Goal: Transaction & Acquisition: Obtain resource

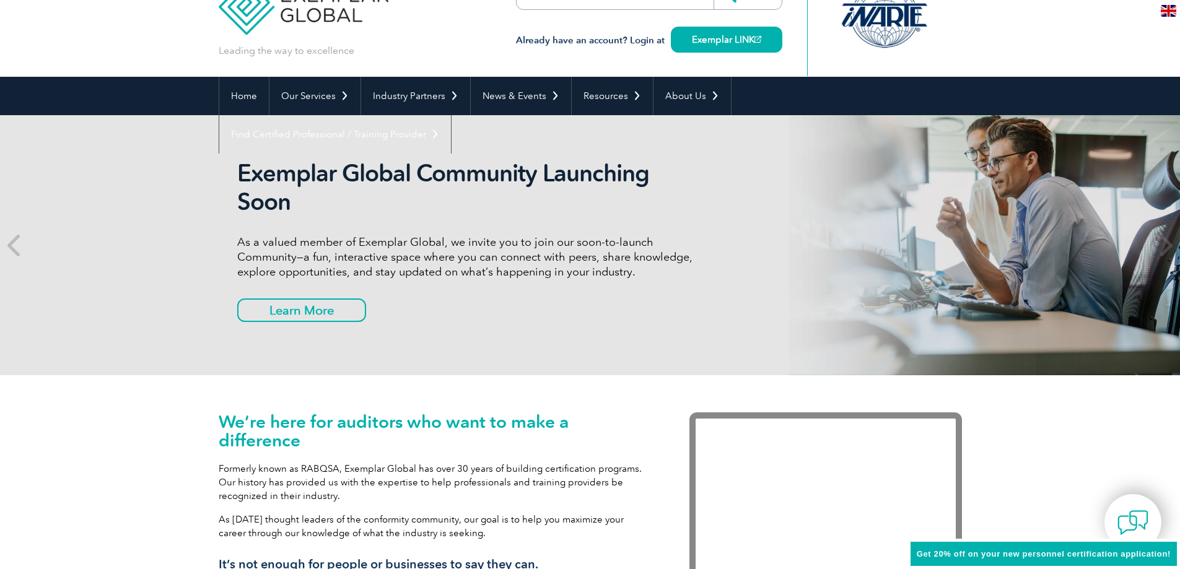
scroll to position [62, 0]
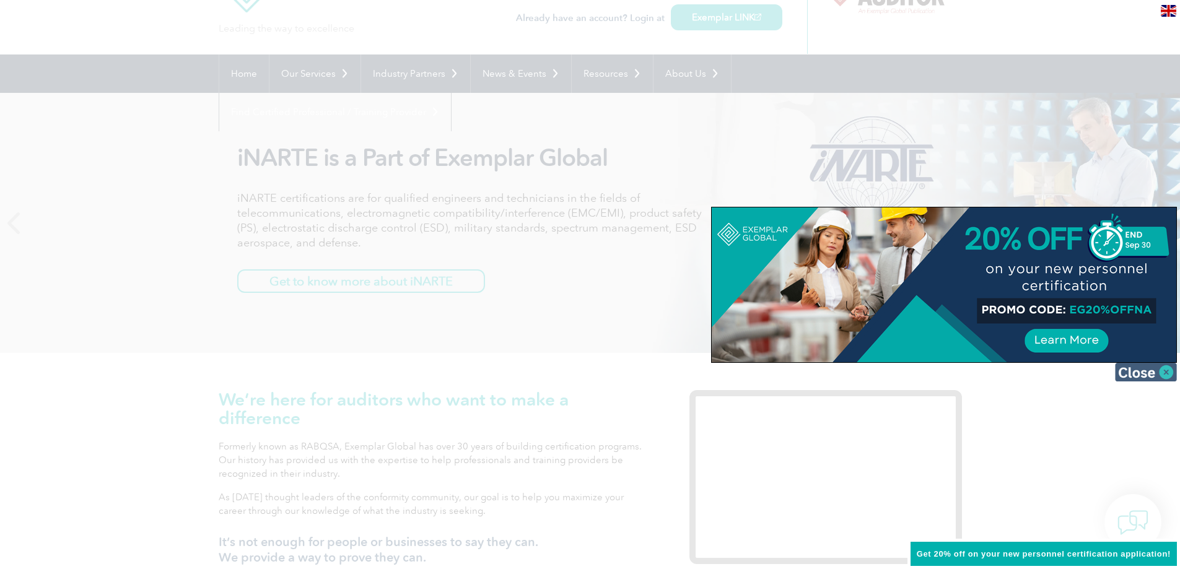
click at [1164, 370] on img at bounding box center [1146, 372] width 62 height 19
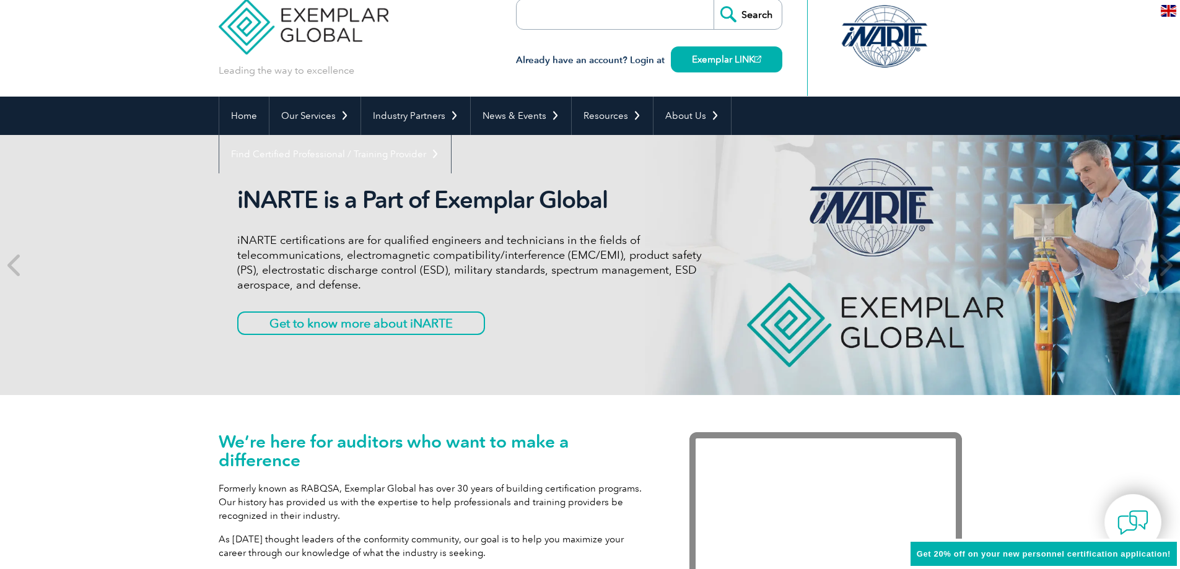
scroll to position [0, 0]
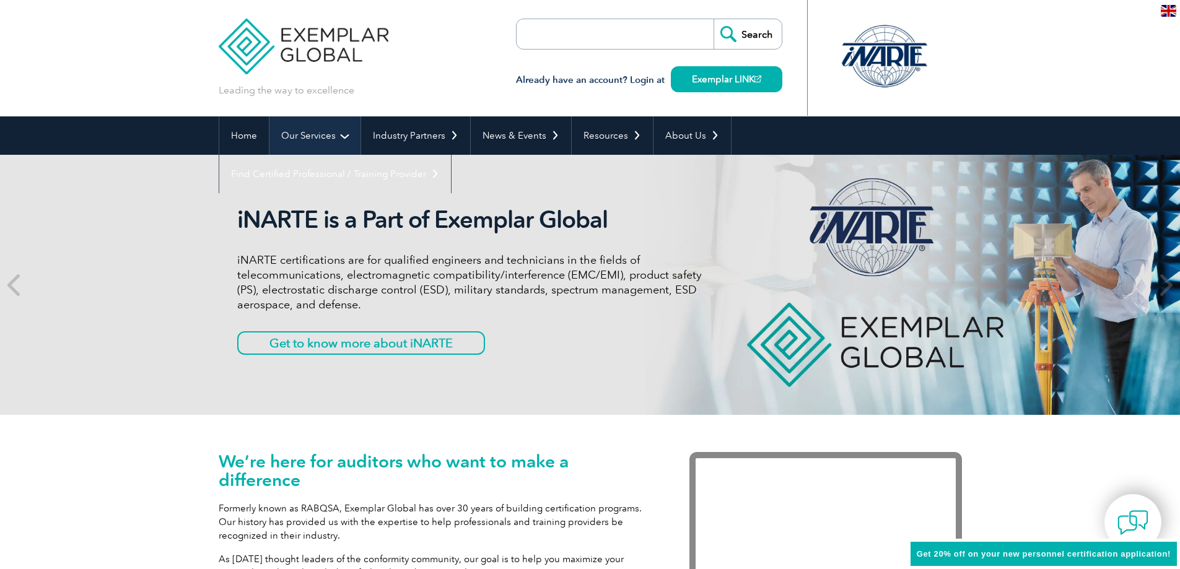
click at [305, 132] on link "Our Services" at bounding box center [314, 135] width 91 height 38
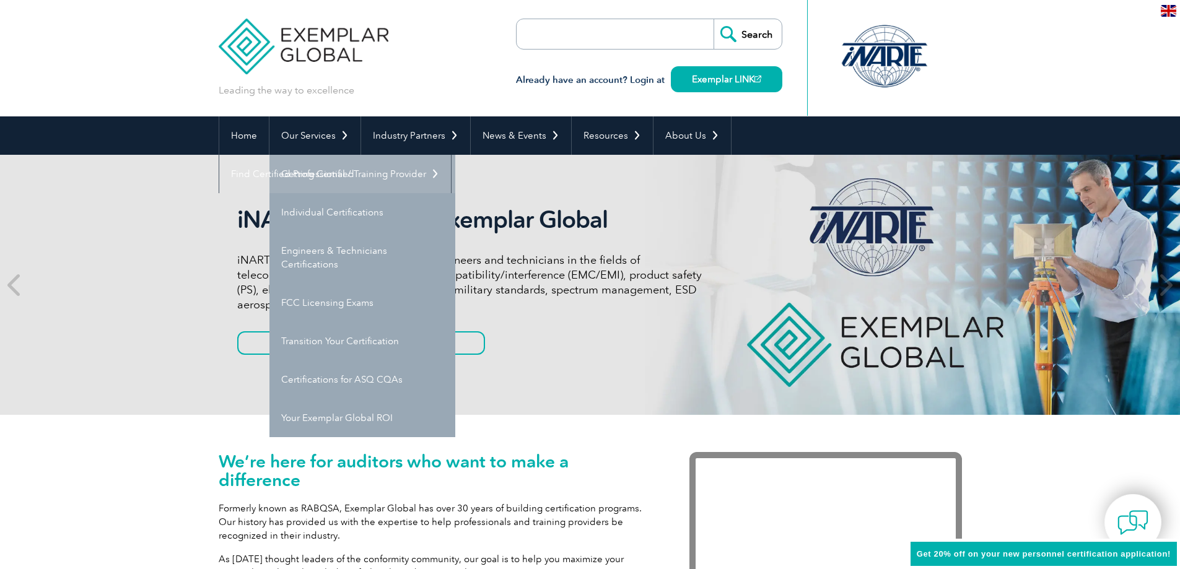
click at [310, 175] on link "Getting Certified" at bounding box center [362, 174] width 186 height 38
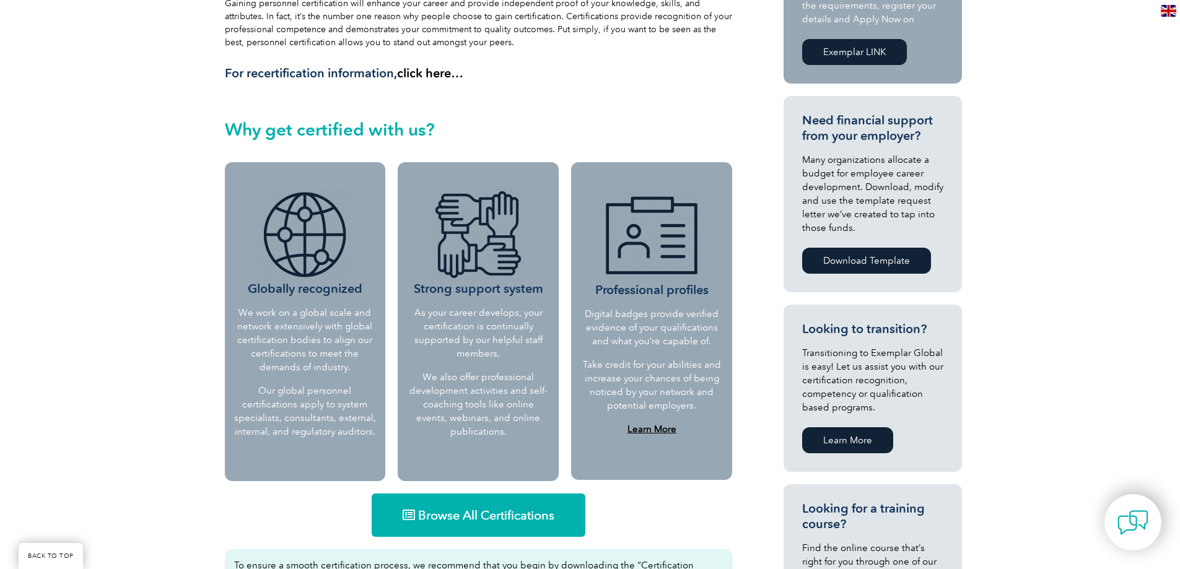
scroll to position [434, 0]
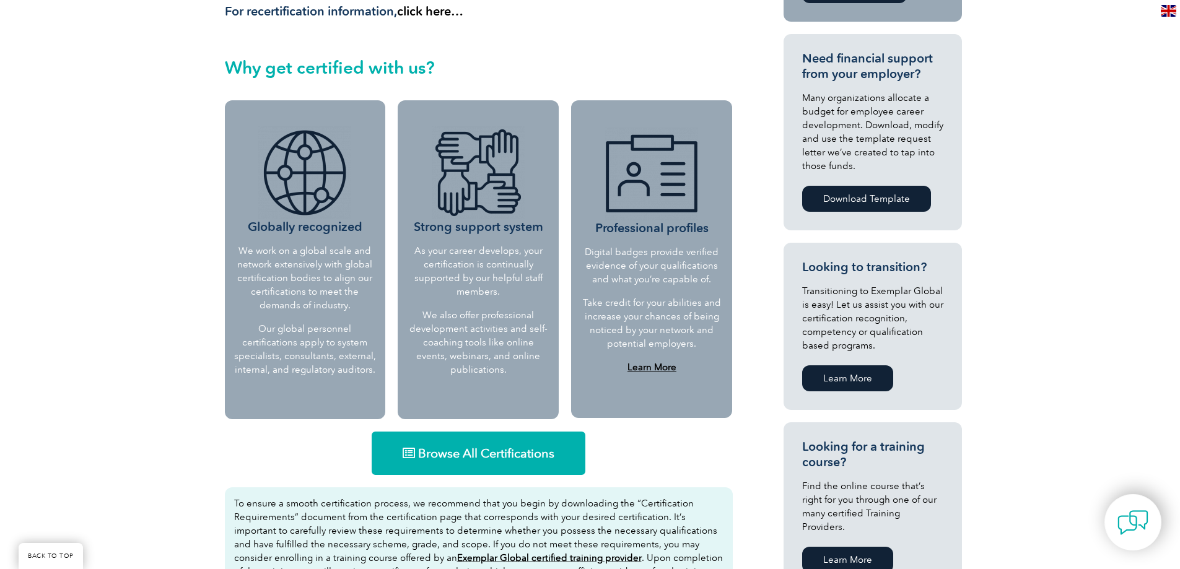
click at [481, 448] on span "Browse All Certifications" at bounding box center [486, 453] width 136 height 12
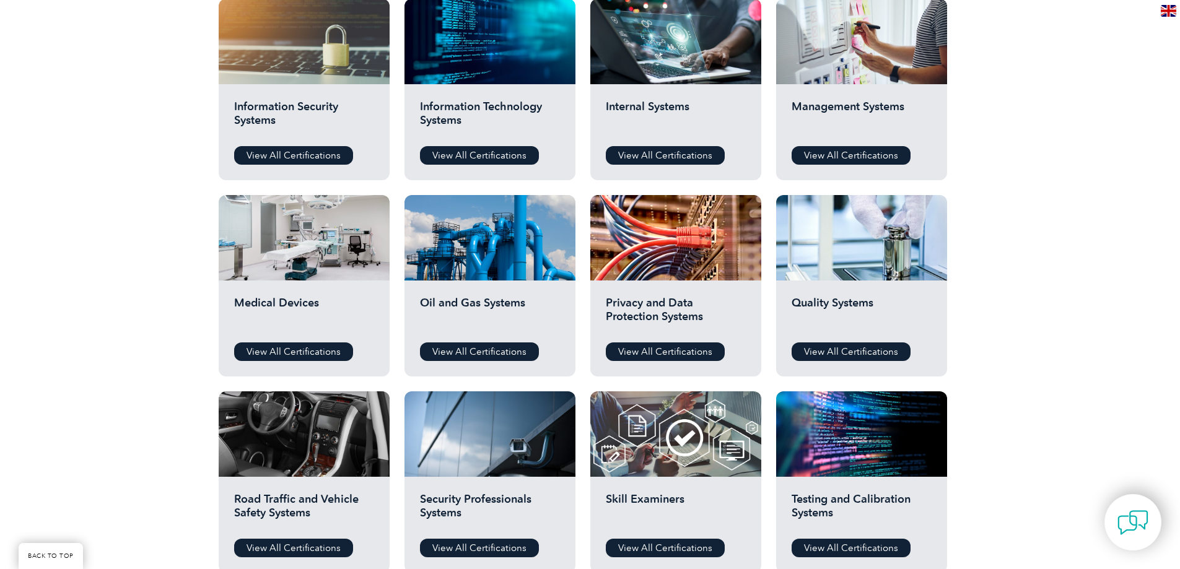
scroll to position [681, 0]
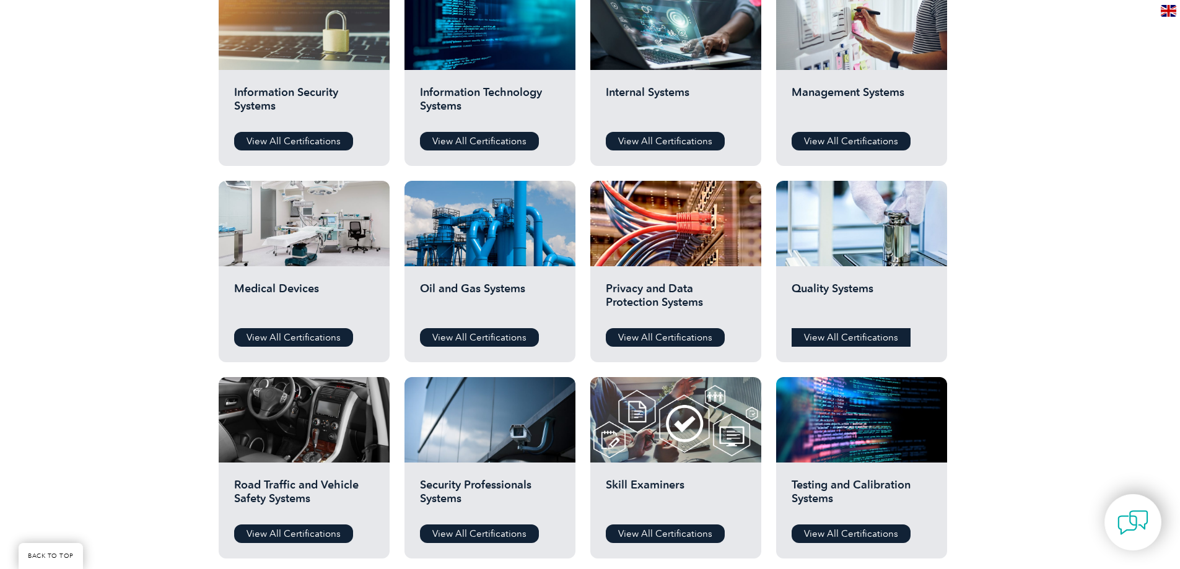
click at [835, 335] on link "View All Certifications" at bounding box center [850, 337] width 119 height 19
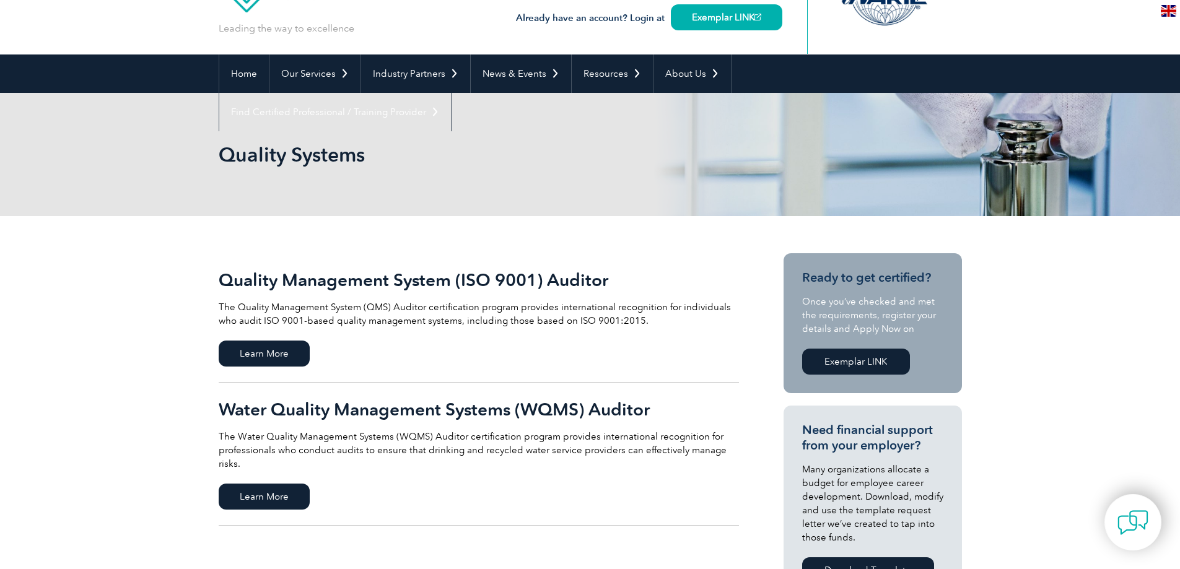
scroll to position [124, 0]
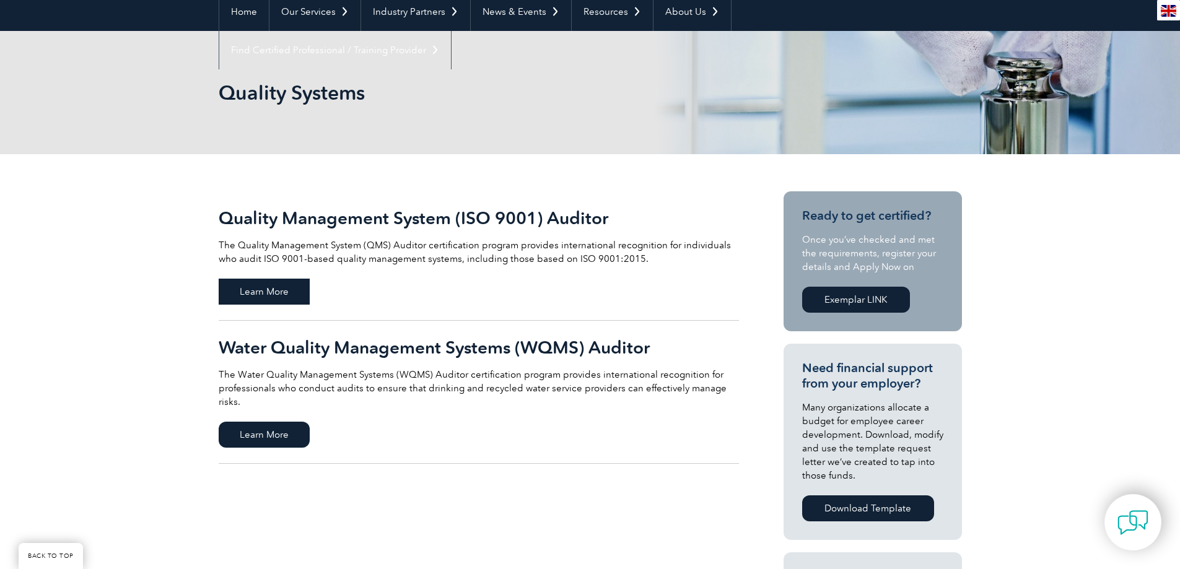
click at [277, 290] on span "Learn More" at bounding box center [264, 292] width 91 height 26
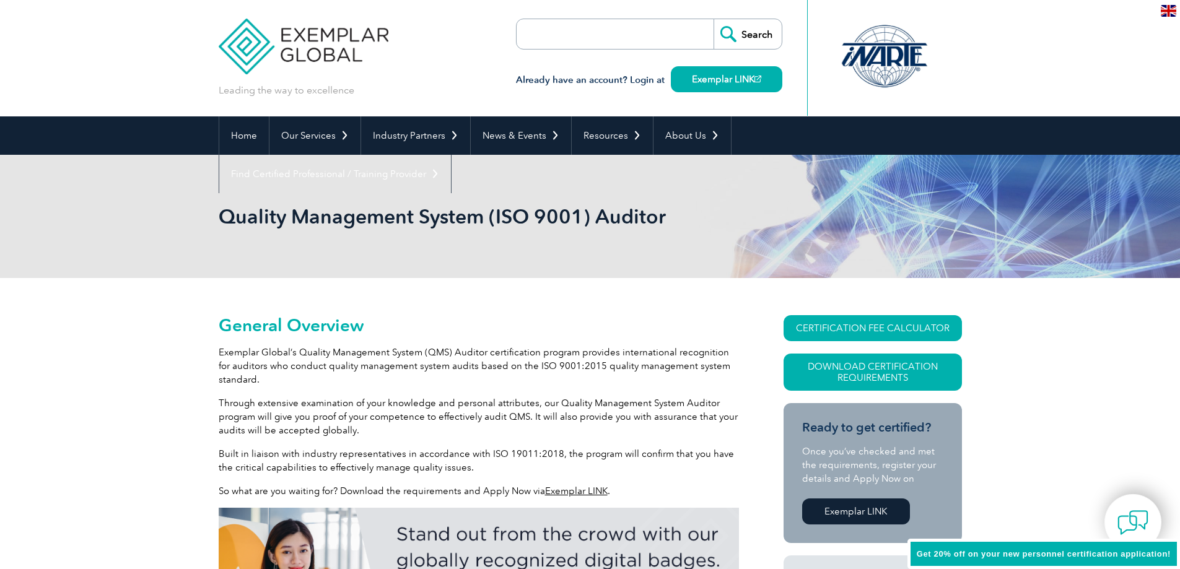
scroll to position [62, 0]
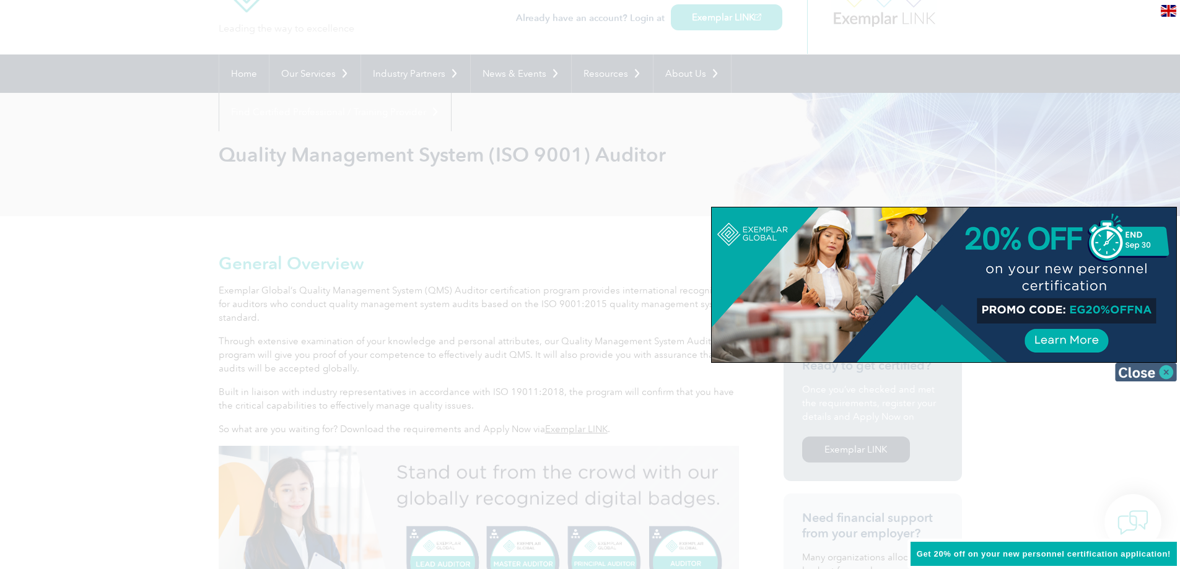
click at [1162, 370] on img at bounding box center [1146, 372] width 62 height 19
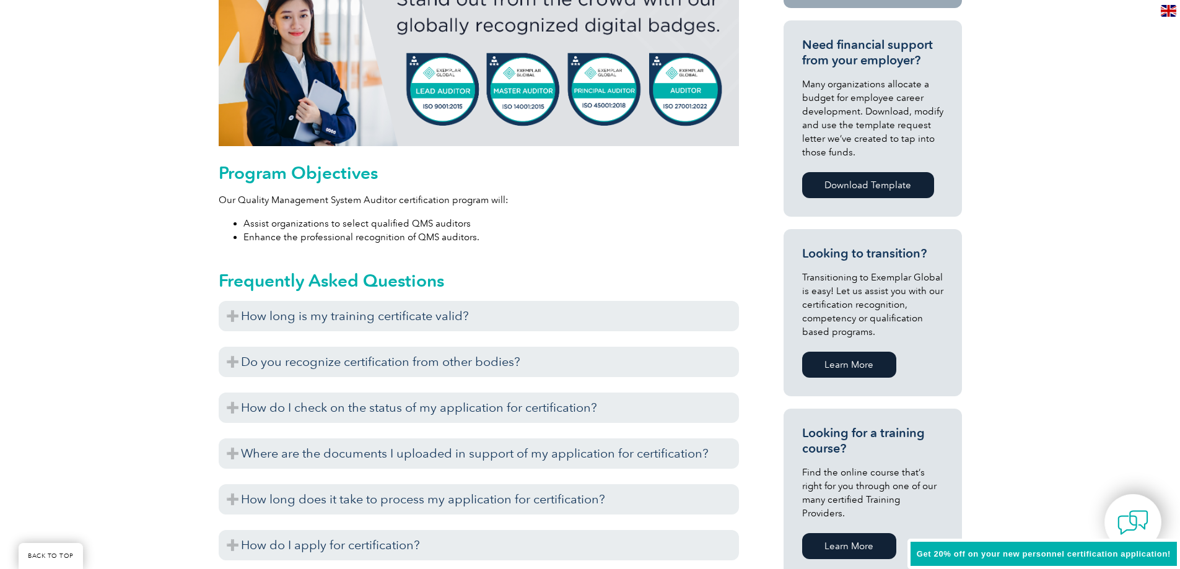
scroll to position [557, 0]
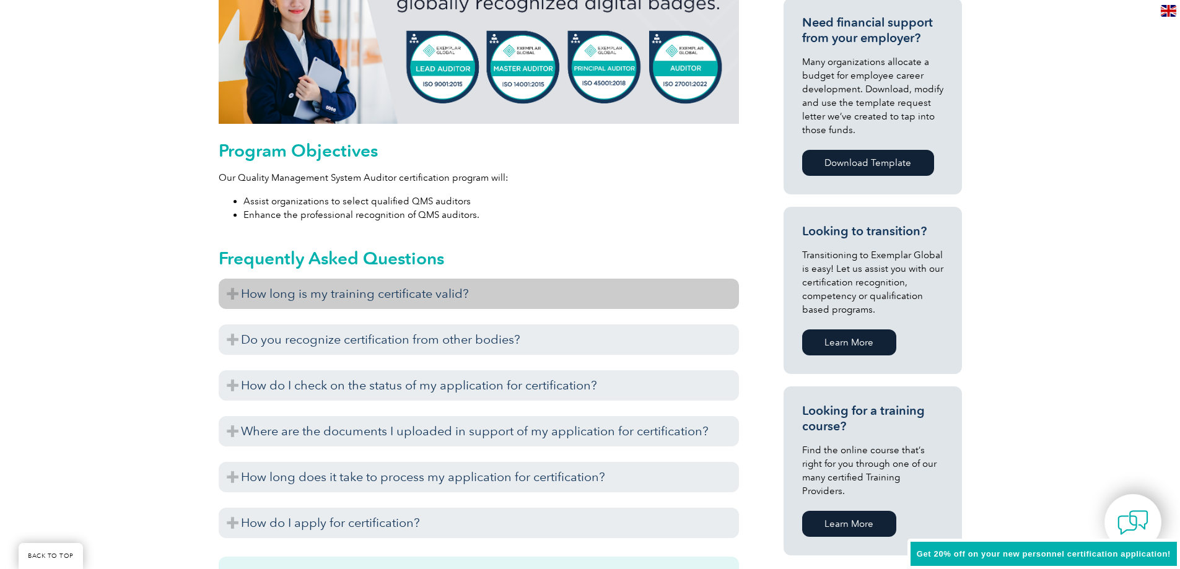
click at [232, 292] on h3 "How long is my training certificate valid?" at bounding box center [479, 294] width 520 height 30
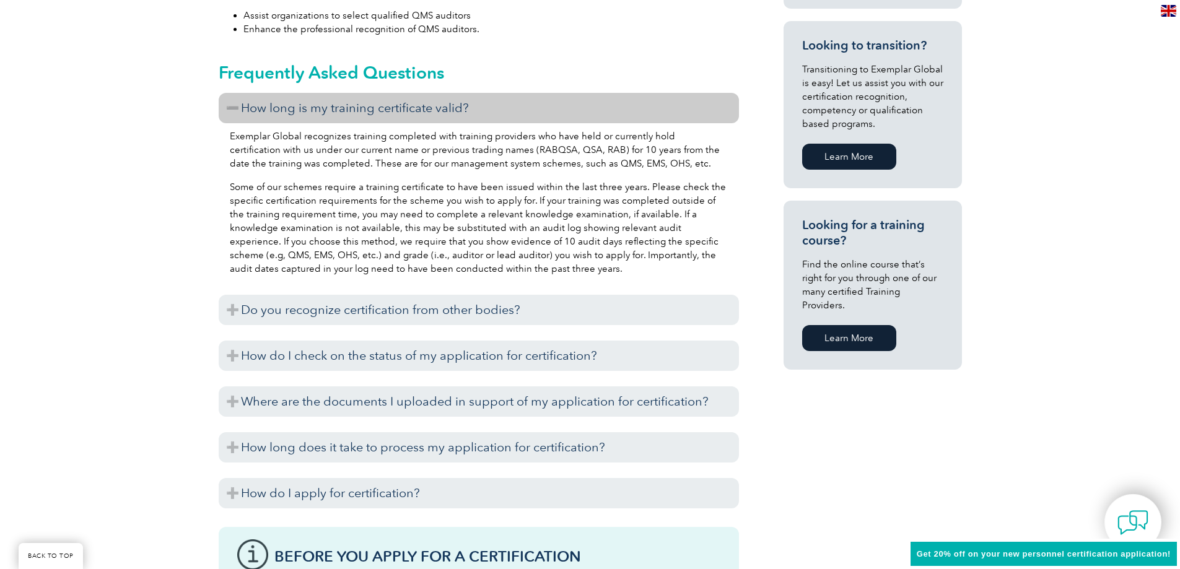
scroll to position [805, 0]
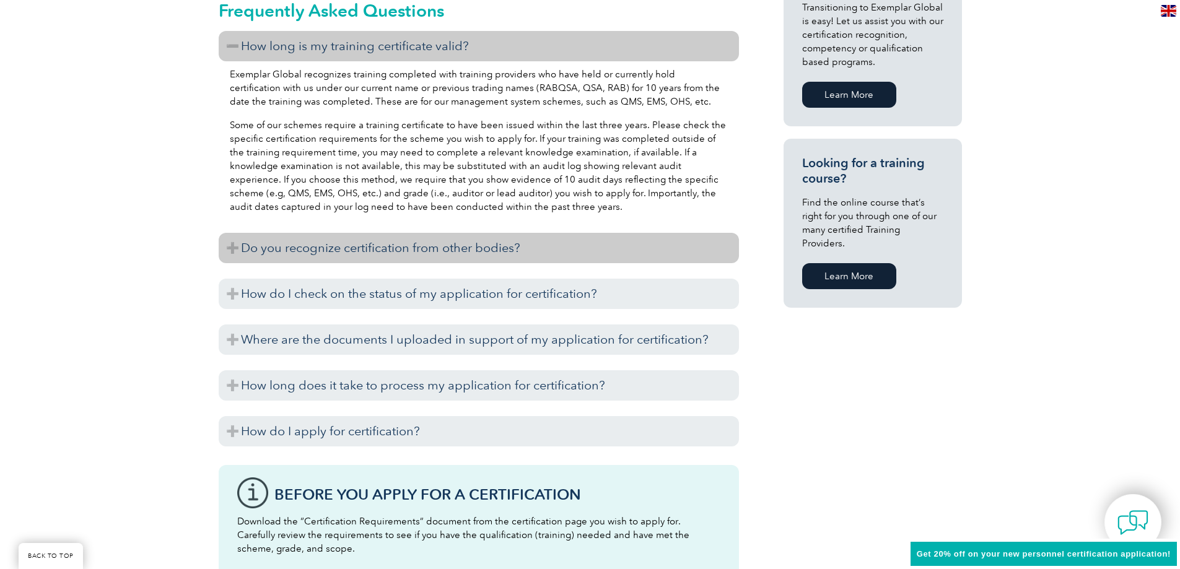
click at [229, 246] on h3 "Do you recognize certification from other bodies?" at bounding box center [479, 248] width 520 height 30
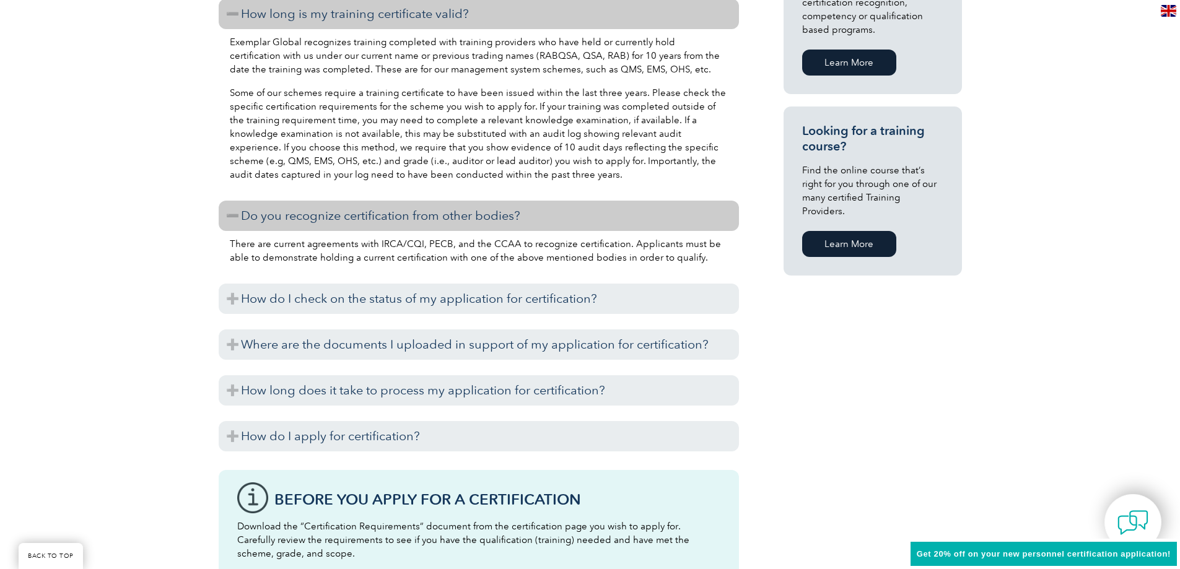
scroll to position [867, 0]
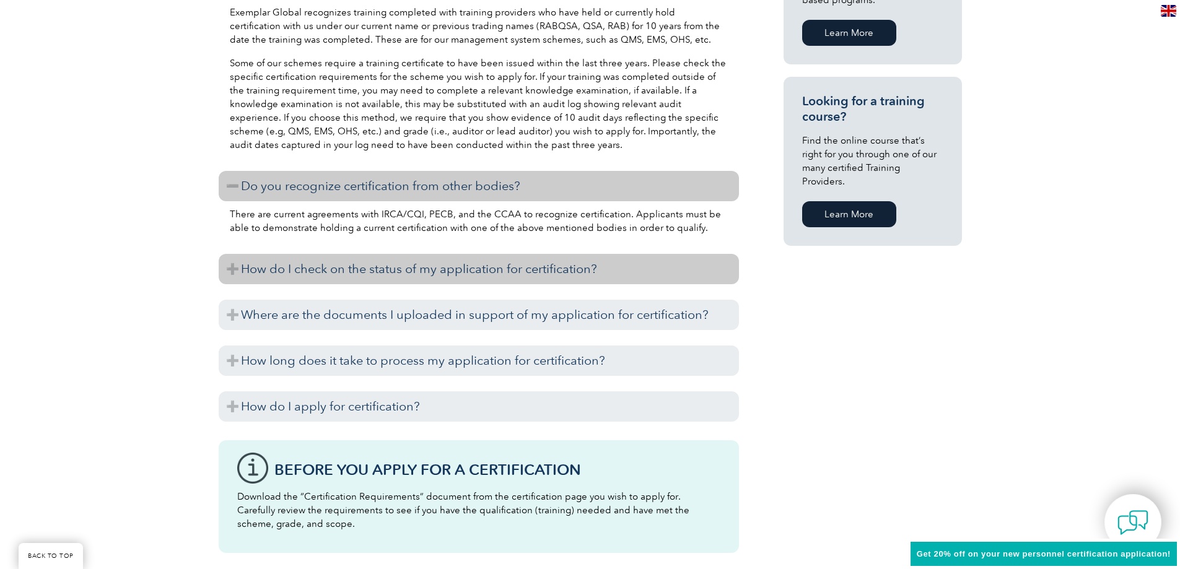
click at [228, 268] on h3 "How do I check on the status of my application for certification?" at bounding box center [479, 269] width 520 height 30
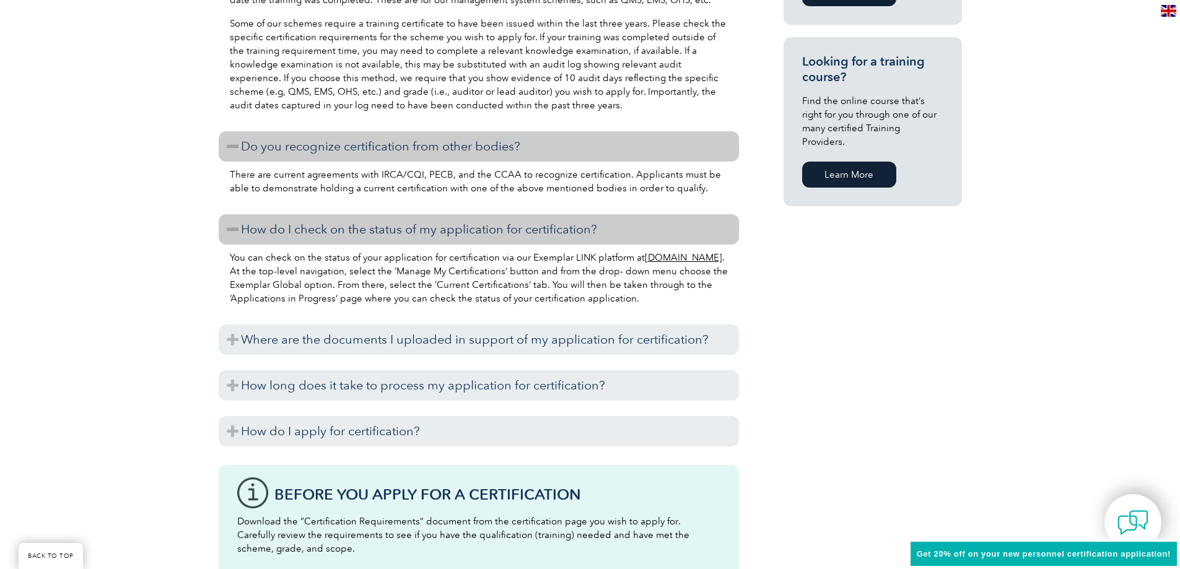
scroll to position [929, 0]
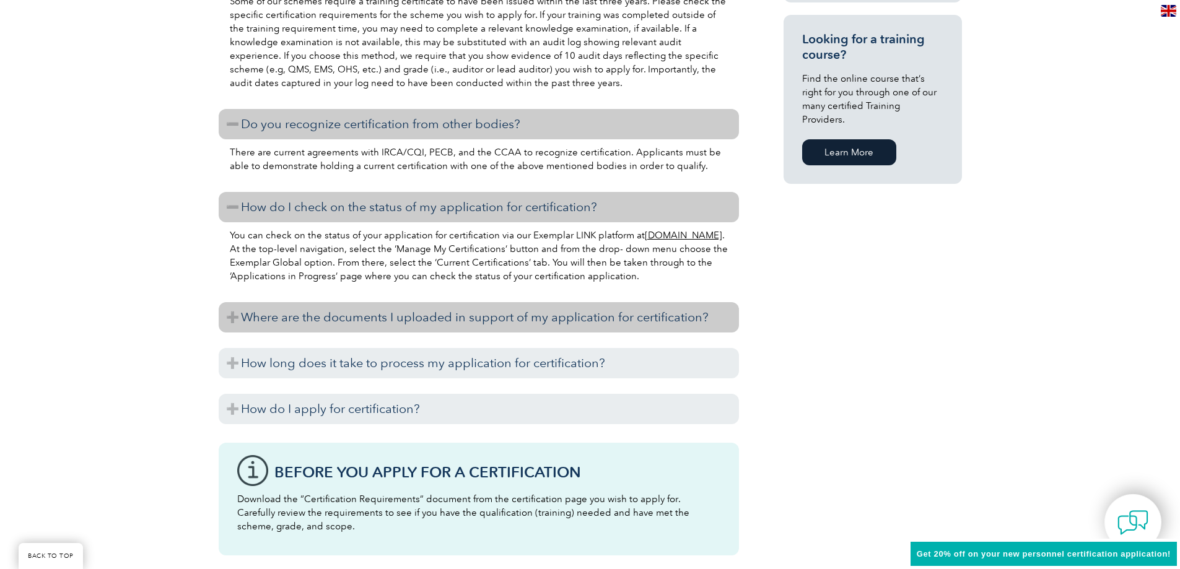
click at [230, 316] on h3 "Where are the documents I uploaded in support of my application for certificati…" at bounding box center [479, 317] width 520 height 30
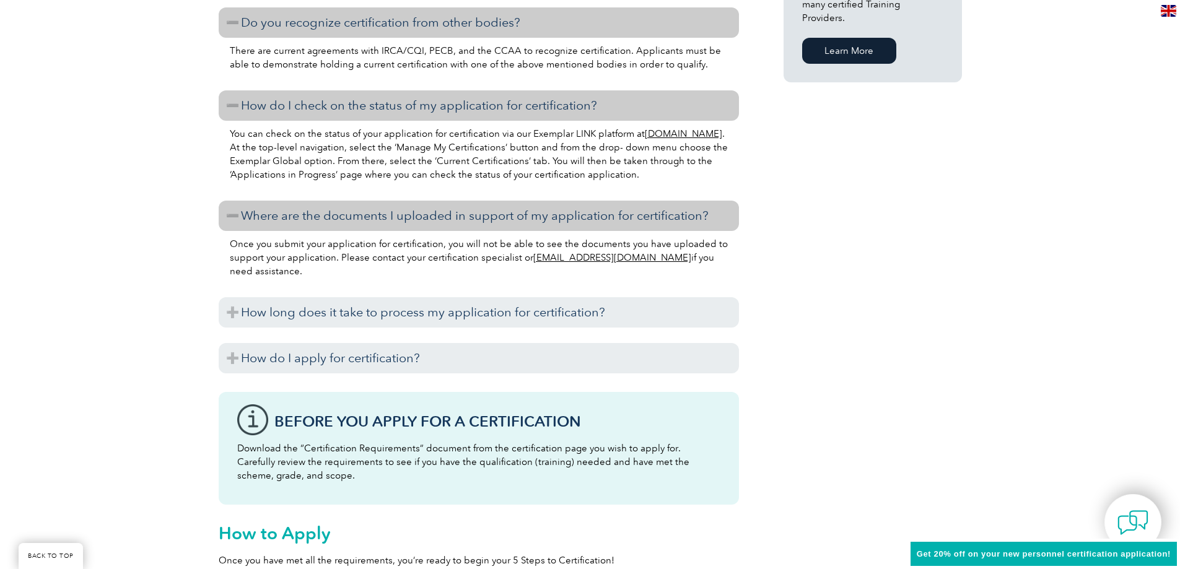
scroll to position [1053, 0]
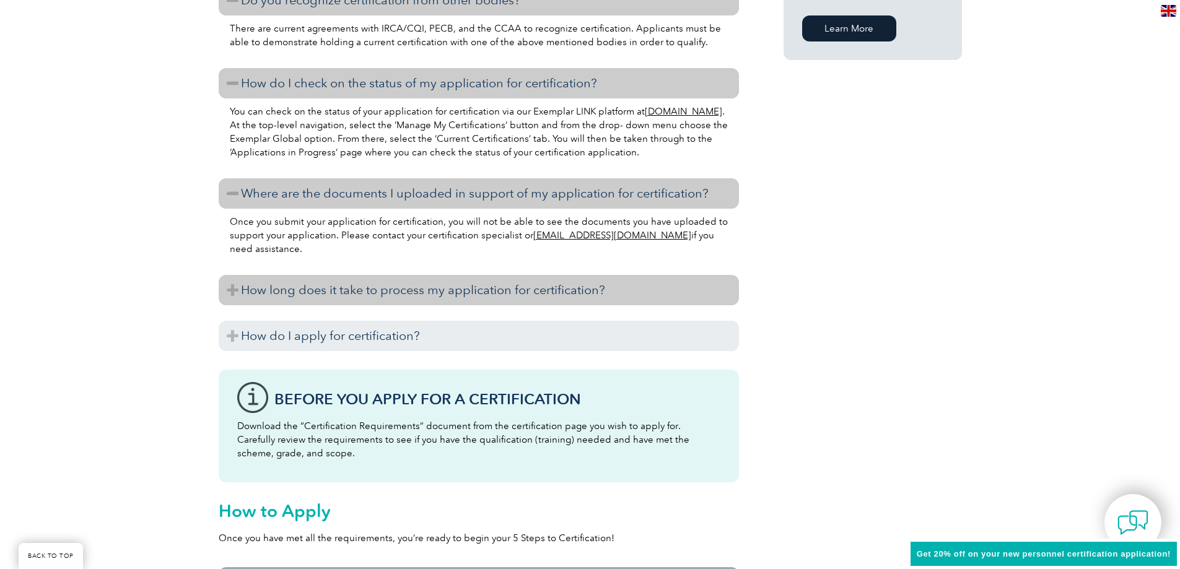
click at [228, 293] on h3 "How long does it take to process my application for certification?" at bounding box center [479, 290] width 520 height 30
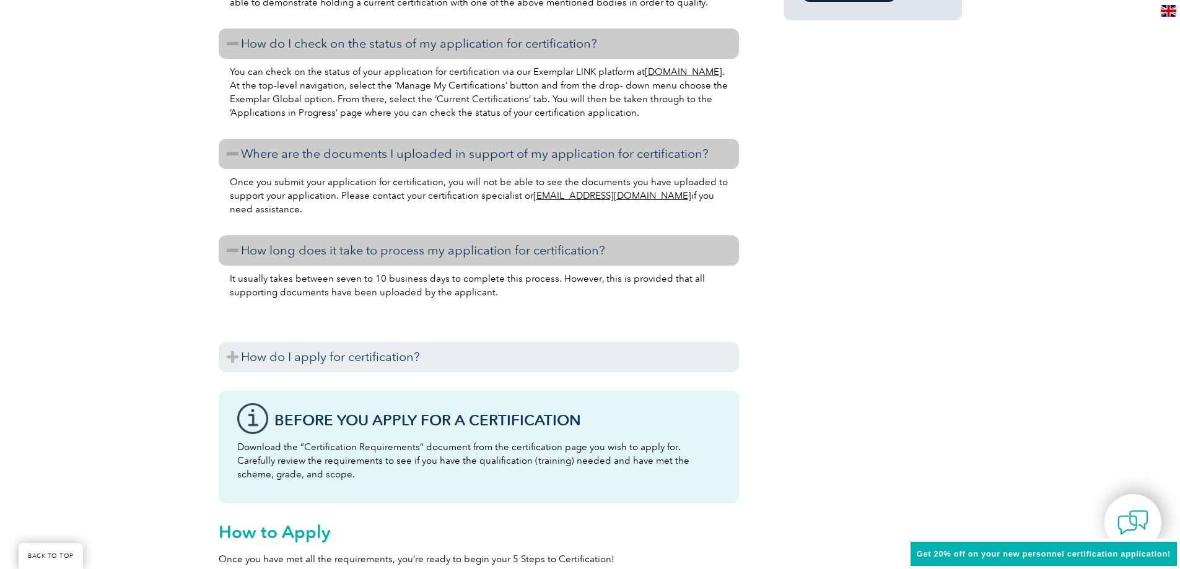
scroll to position [1115, 0]
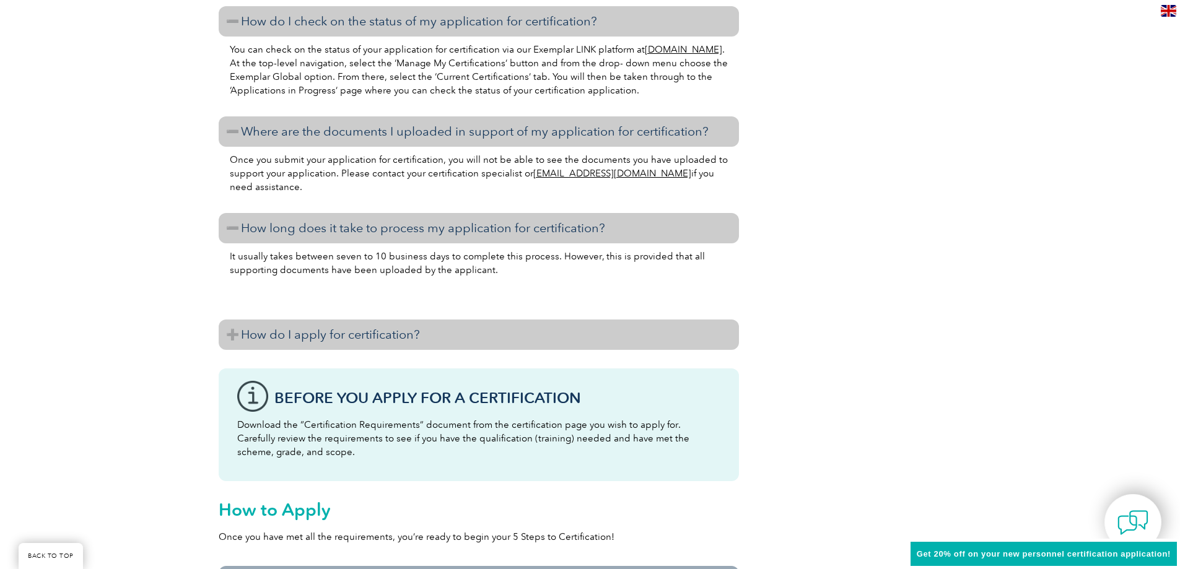
click at [229, 329] on h3 "How do I apply for certification?" at bounding box center [479, 335] width 520 height 30
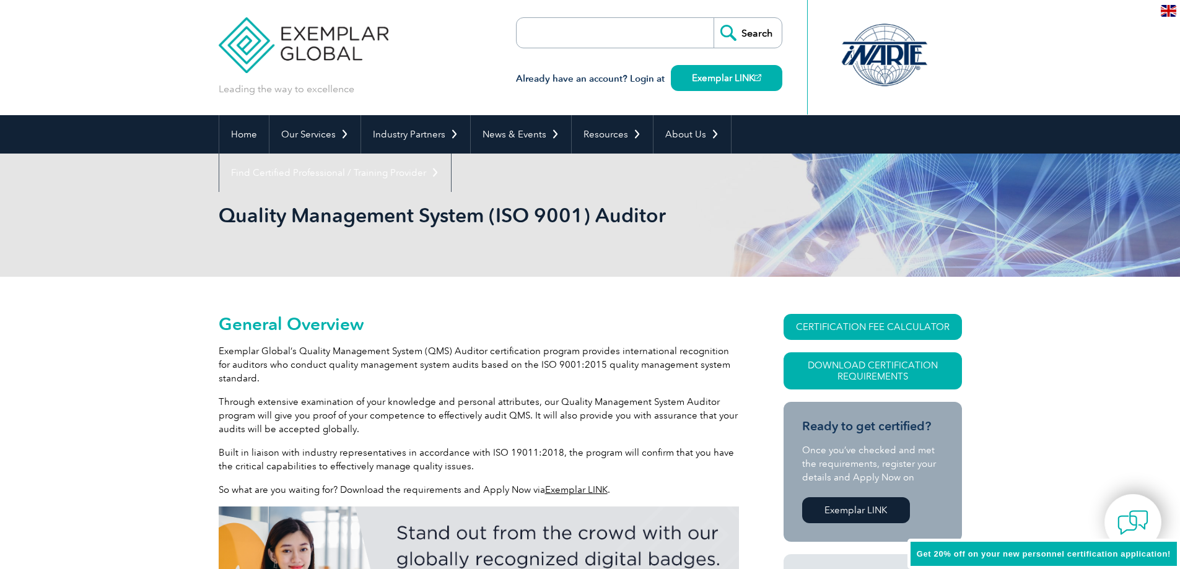
scroll to position [0, 0]
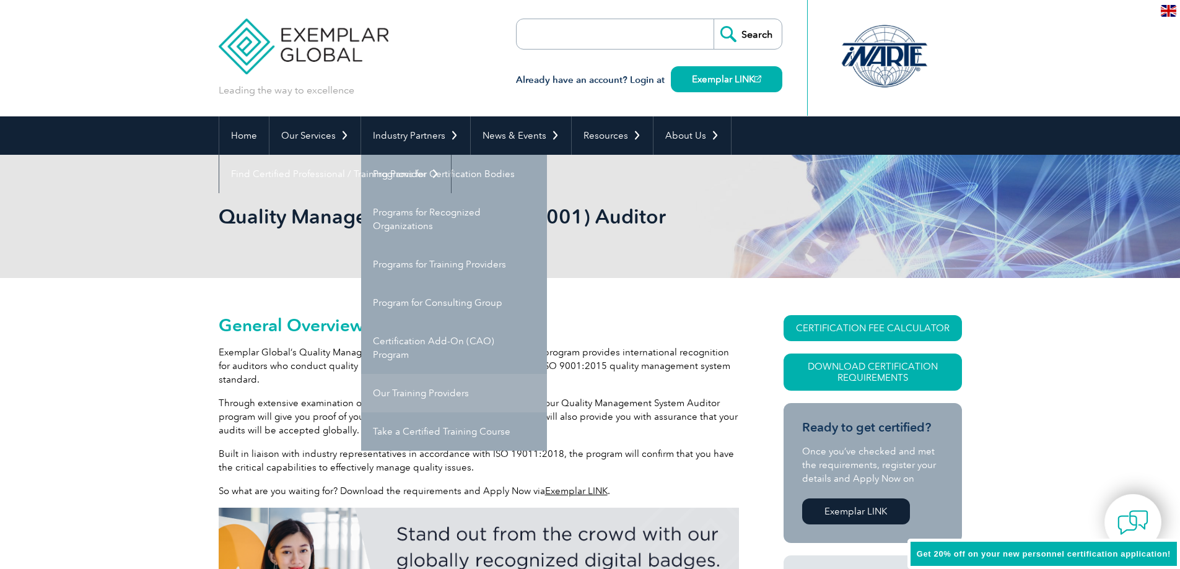
click at [395, 391] on link "Our Training Providers" at bounding box center [454, 393] width 186 height 38
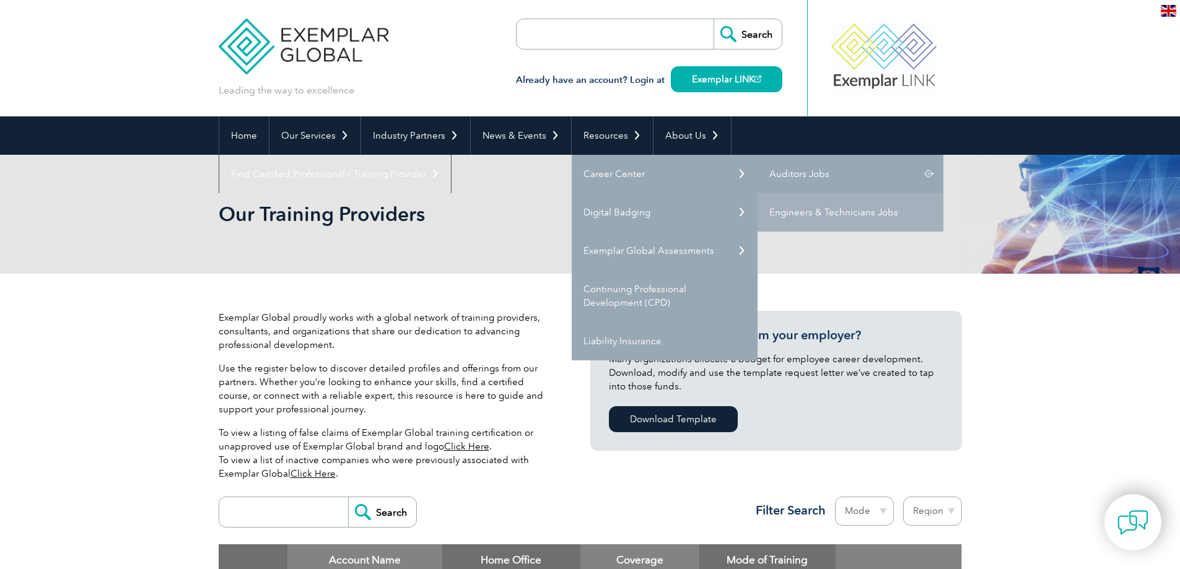
click at [775, 173] on link "Auditors Jobs" at bounding box center [850, 174] width 186 height 38
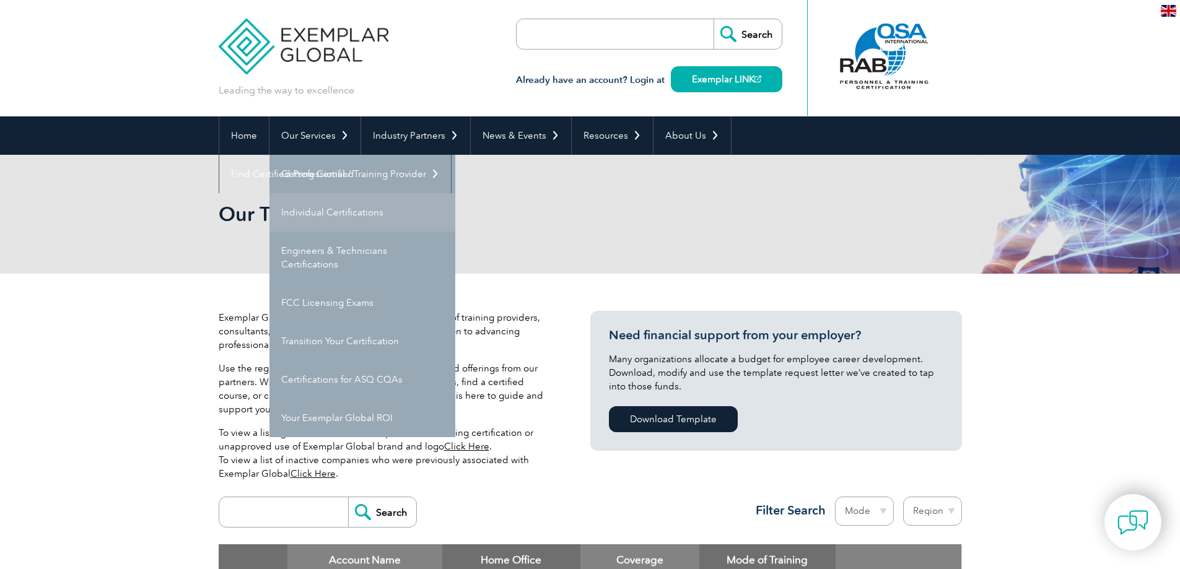
click at [298, 209] on link "Individual Certifications" at bounding box center [362, 212] width 186 height 38
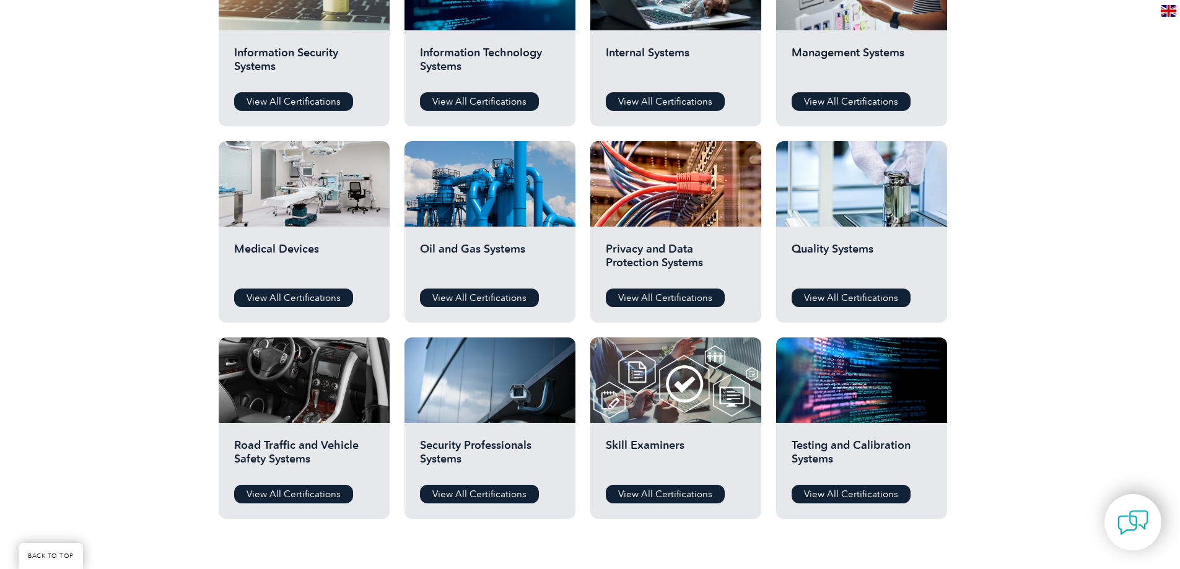
scroll to position [743, 0]
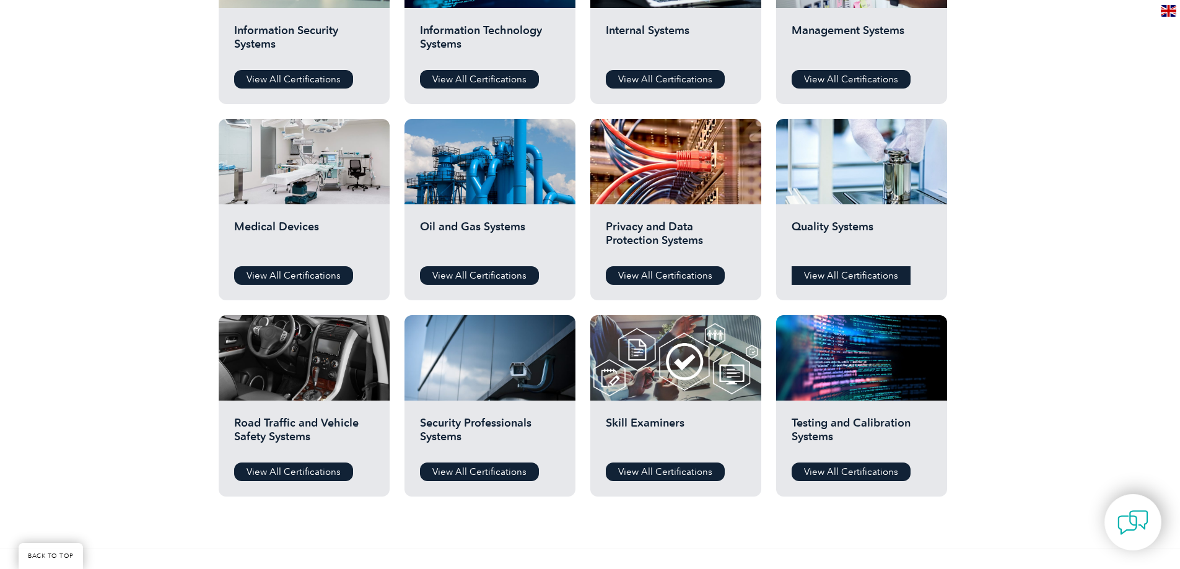
click at [856, 277] on link "View All Certifications" at bounding box center [850, 275] width 119 height 19
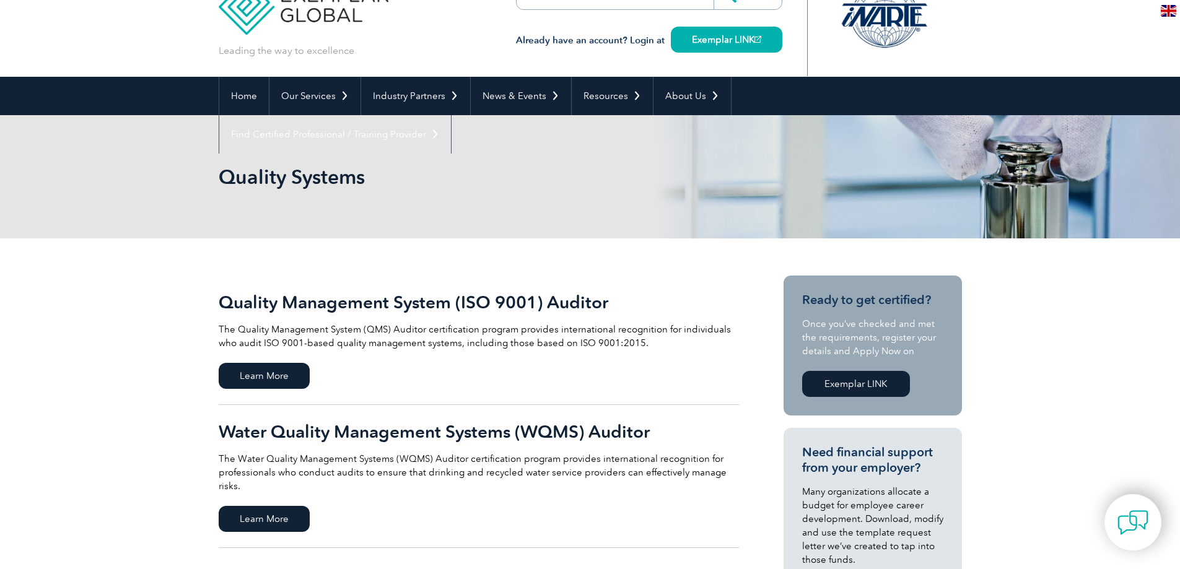
scroll to position [62, 0]
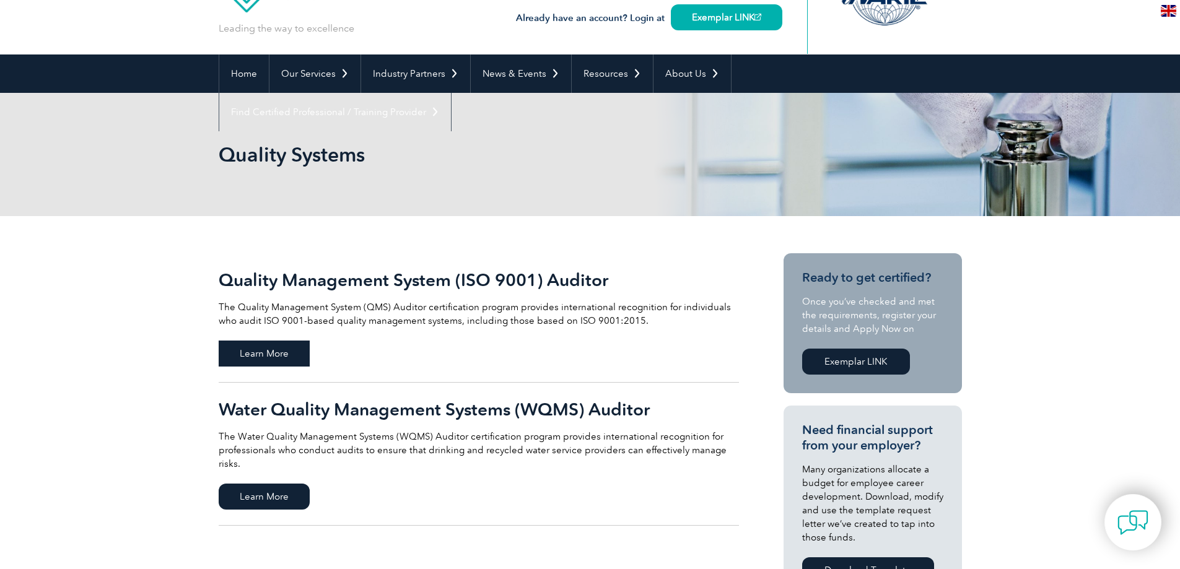
click at [271, 348] on span "Learn More" at bounding box center [264, 354] width 91 height 26
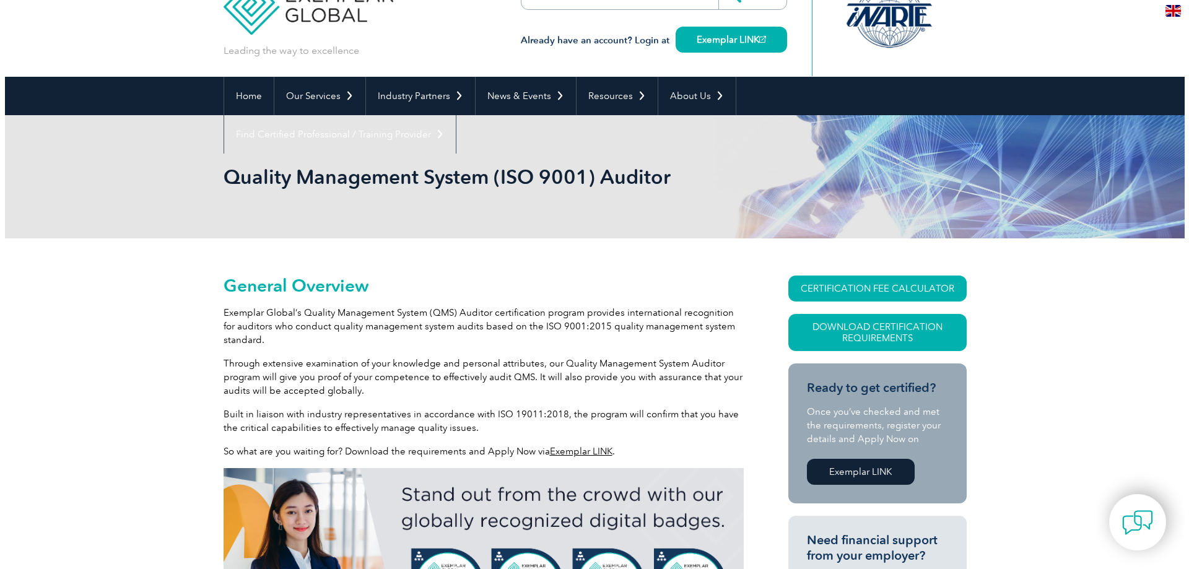
scroll to position [62, 0]
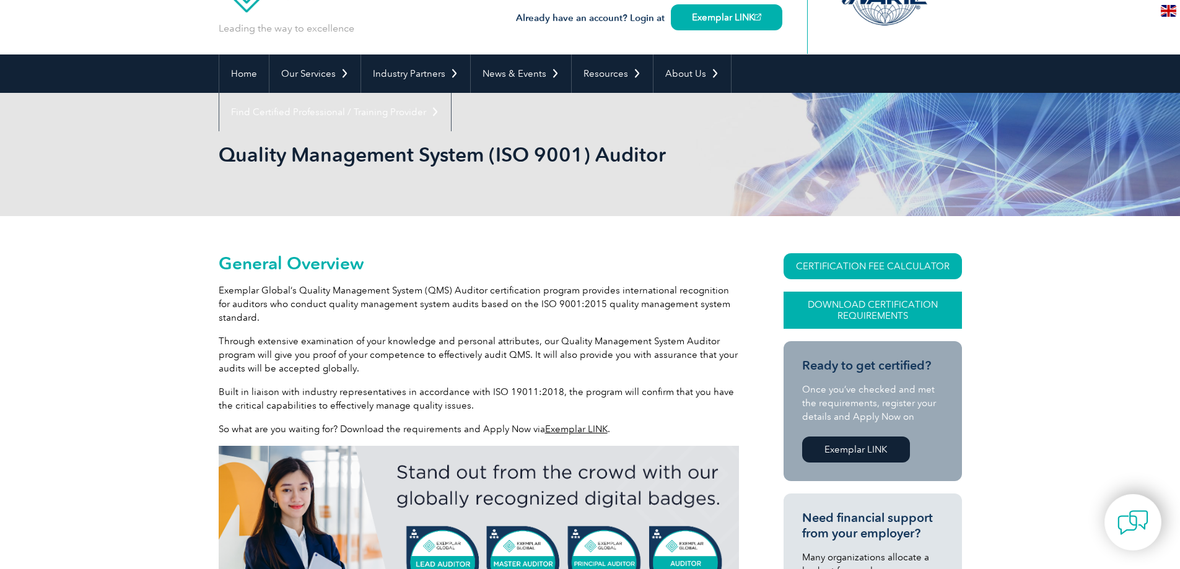
click at [892, 313] on link "Download Certification Requirements" at bounding box center [872, 310] width 178 height 37
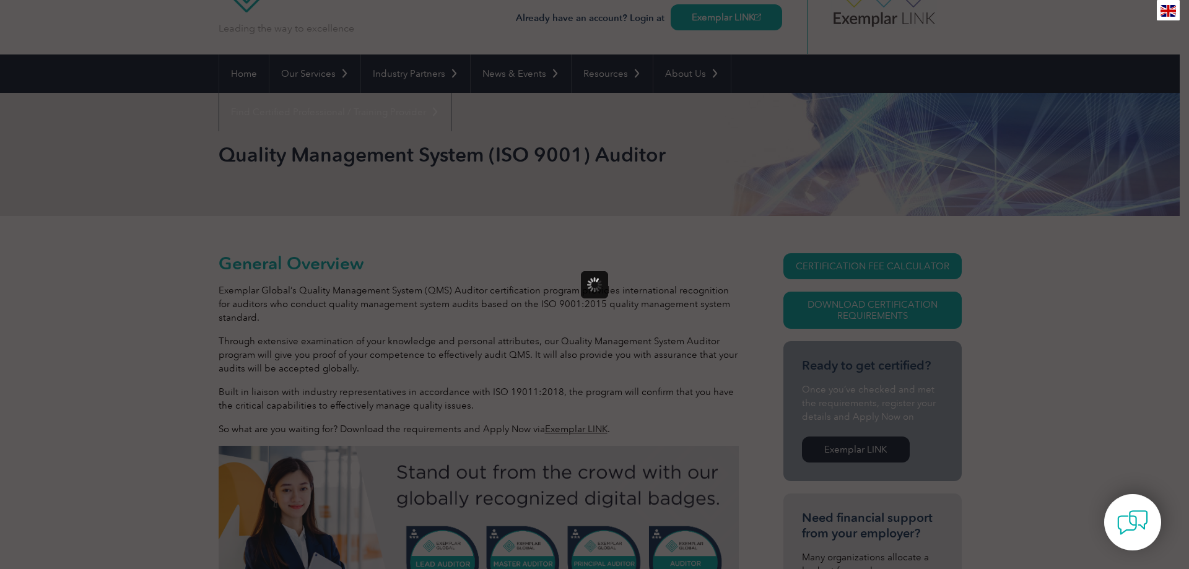
scroll to position [0, 0]
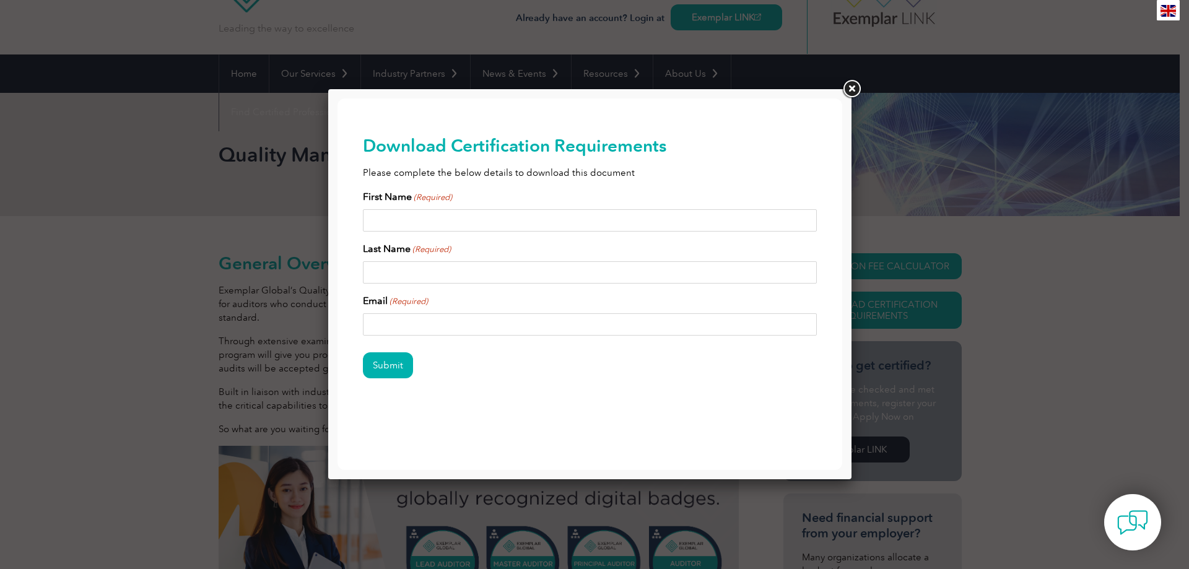
click at [417, 215] on input "First Name (Required)" at bounding box center [590, 220] width 455 height 22
type input "travis"
type input "crawford"
type input "travis.crawford4@gmail.com"
click at [380, 365] on input "Submit" at bounding box center [388, 365] width 50 height 26
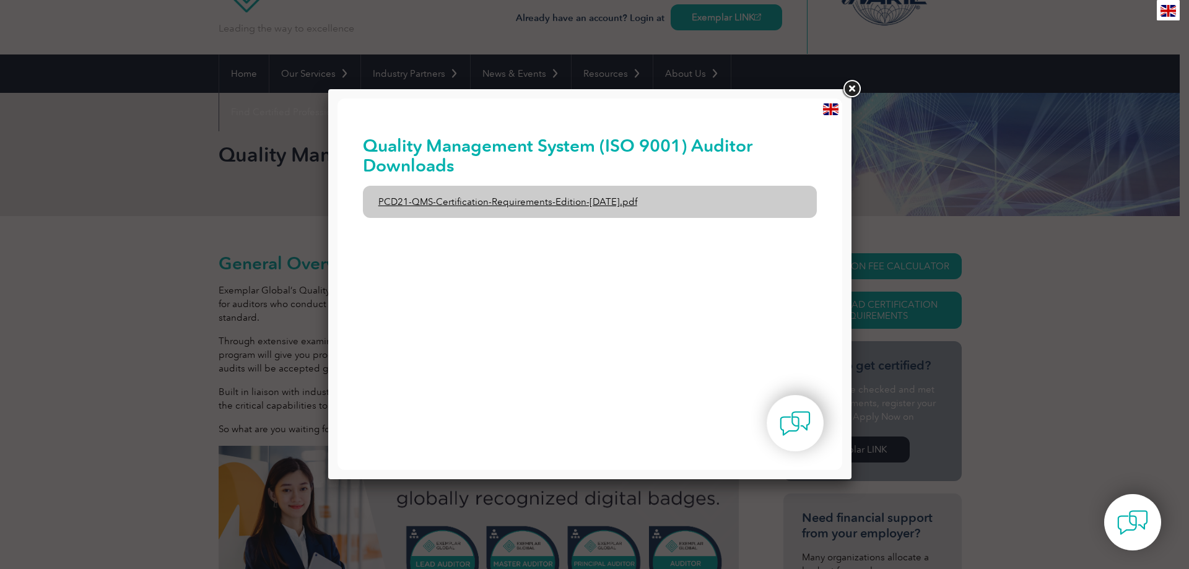
click at [643, 203] on link "PCD21-QMS-Certification-Requirements-Edition-2-April-2022.pdf" at bounding box center [590, 202] width 455 height 32
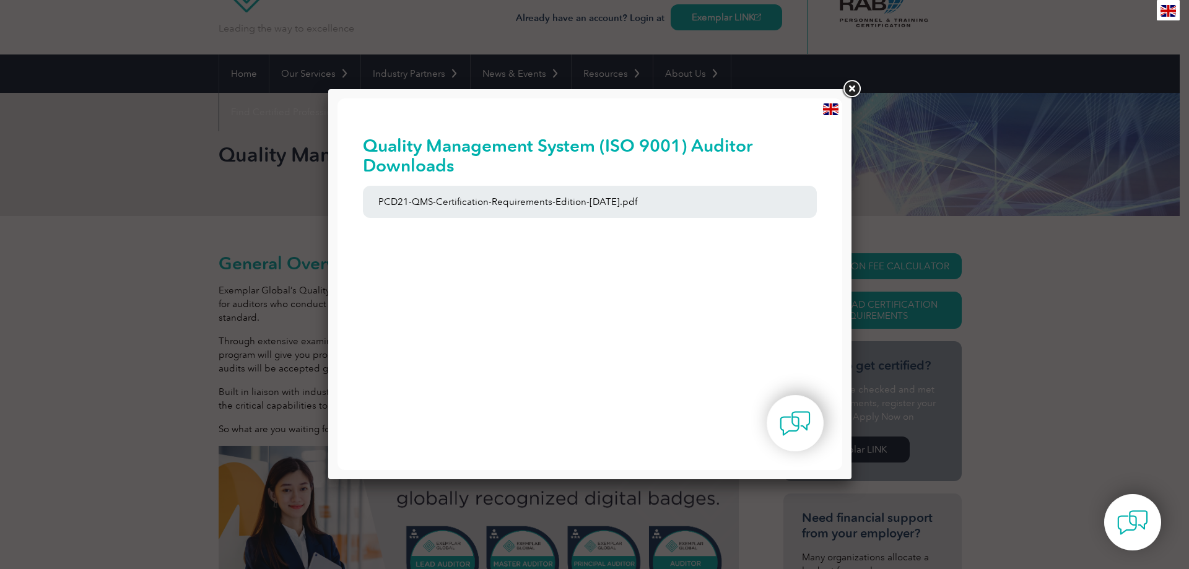
click at [851, 85] on link at bounding box center [851, 89] width 22 height 22
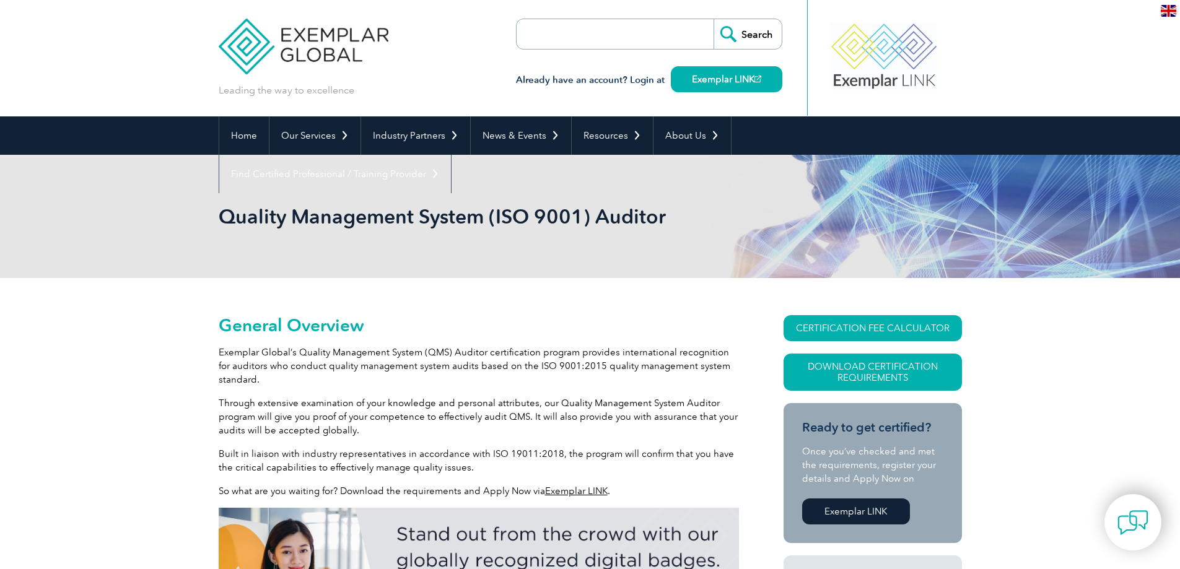
click at [886, 53] on div at bounding box center [883, 56] width 123 height 68
